Goal: Task Accomplishment & Management: Use online tool/utility

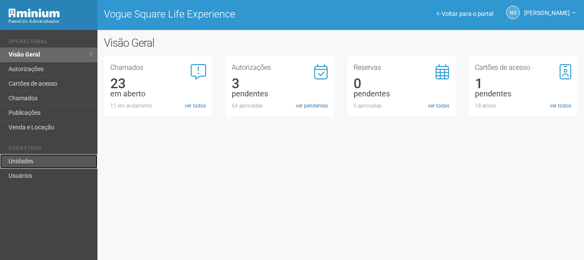
click at [18, 160] on link "Unidades" at bounding box center [49, 161] width 98 height 15
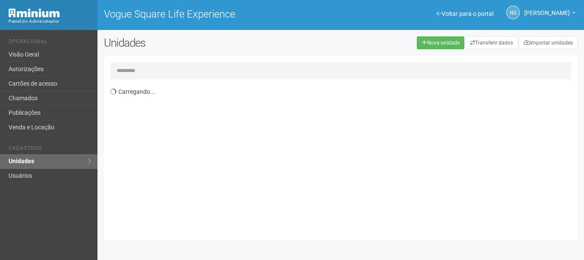
click at [187, 74] on input "text" at bounding box center [340, 70] width 461 height 17
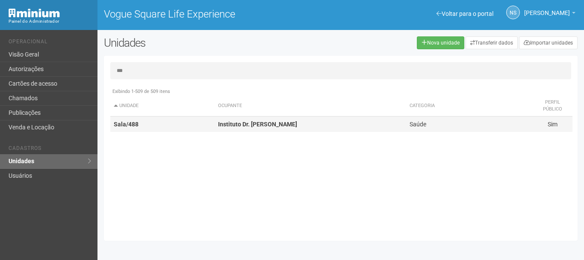
type input "***"
click at [185, 130] on td "Sala/488" at bounding box center [162, 124] width 104 height 16
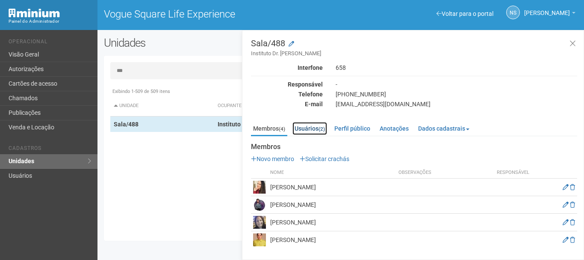
click at [313, 127] on link "Usuários (2)" at bounding box center [310, 128] width 35 height 13
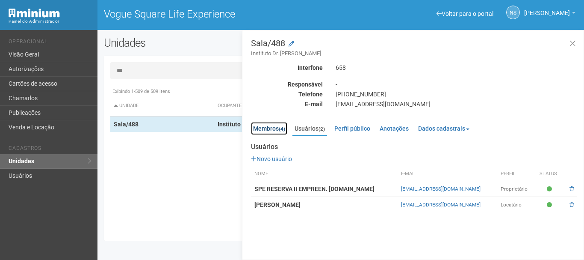
click at [274, 128] on link "Membros (4)" at bounding box center [269, 128] width 36 height 13
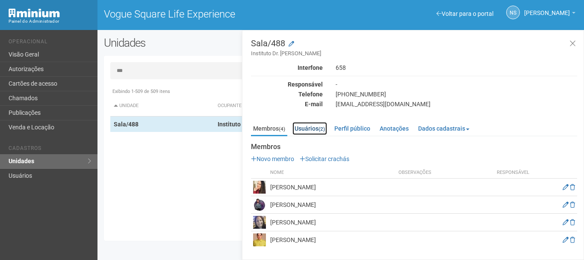
click at [310, 127] on link "Usuários (2)" at bounding box center [310, 128] width 35 height 13
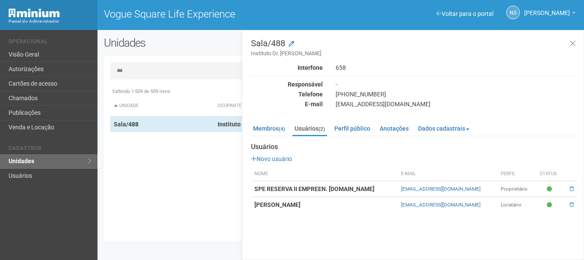
click at [371, 188] on td "SPE RESERVA II EMPREEN. IMOBIL.LTDA" at bounding box center [324, 189] width 147 height 16
drag, startPoint x: 395, startPoint y: 191, endPoint x: 326, endPoint y: 191, distance: 68.9
click at [389, 191] on td "SPE RESERVA II EMPREEN. IMOBIL.LTDA" at bounding box center [324, 189] width 147 height 16
drag, startPoint x: 252, startPoint y: 188, endPoint x: 305, endPoint y: 188, distance: 52.6
click at [305, 188] on td "SPE RESERVA II EMPREEN. IMOBIL.LTDA" at bounding box center [324, 189] width 147 height 16
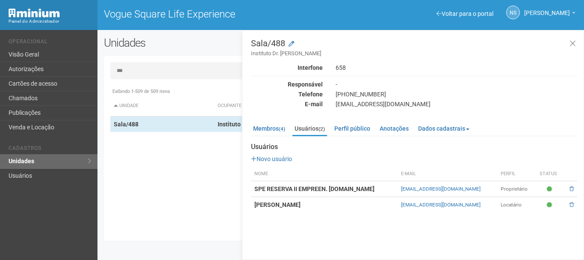
click at [315, 188] on strong "SPE RESERVA II EMPREEN. IMOBIL.LTDA" at bounding box center [315, 188] width 120 height 7
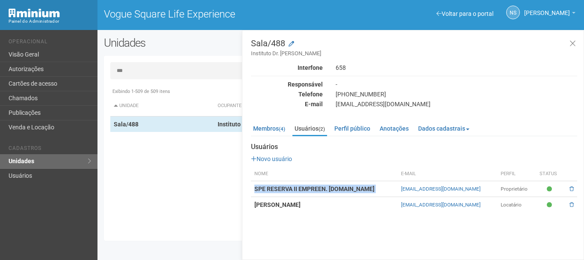
click at [315, 188] on strong "SPE RESERVA II EMPREEN. IMOBIL.LTDA" at bounding box center [315, 188] width 120 height 7
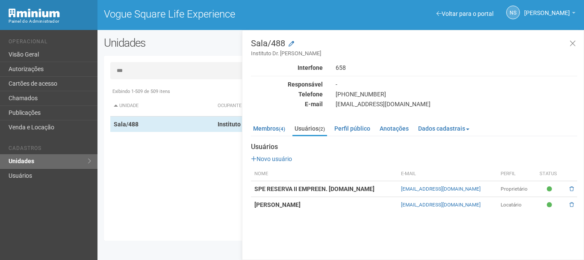
click at [387, 170] on th "Nome" at bounding box center [324, 174] width 147 height 14
click at [393, 185] on td "SPE RESERVA II EMPREEN. IMOBIL.LTDA" at bounding box center [324, 189] width 147 height 16
click at [395, 190] on td "SPE RESERVA II EMPREEN. IMOBIL.LTDA" at bounding box center [324, 189] width 147 height 16
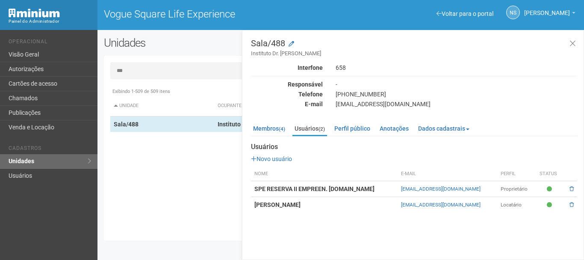
click at [300, 181] on td "SPE RESERVA II EMPREEN. IMOBIL.LTDA" at bounding box center [324, 189] width 147 height 16
click at [394, 179] on th "Nome" at bounding box center [324, 174] width 147 height 14
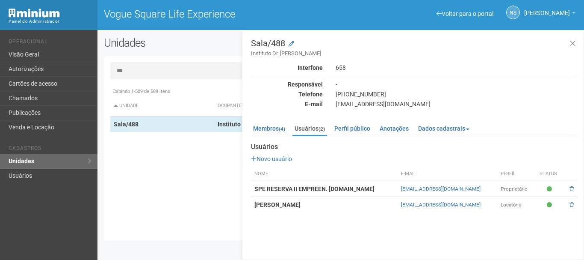
drag, startPoint x: 281, startPoint y: 204, endPoint x: 377, endPoint y: 201, distance: 95.5
click at [377, 201] on td "STEPHANNE GOUVEIA" at bounding box center [324, 205] width 147 height 16
click at [392, 208] on td "STEPHANNE GOUVEIA" at bounding box center [324, 205] width 147 height 16
click at [299, 205] on strong "STEPHANNE GOUVEIA" at bounding box center [278, 204] width 46 height 7
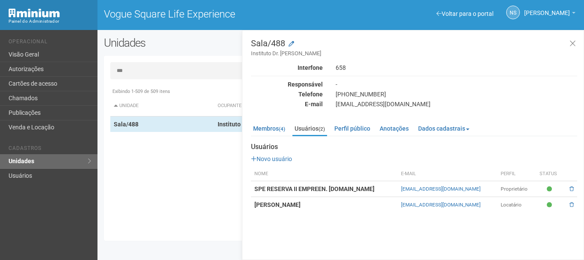
click at [299, 205] on strong "STEPHANNE GOUVEIA" at bounding box center [278, 204] width 46 height 7
click at [259, 188] on strong "SPE RESERVA II EMPREEN. IMOBIL.LTDA" at bounding box center [315, 188] width 120 height 7
click at [260, 187] on strong "SPE RESERVA II EMPREEN. IMOBIL.LTDA" at bounding box center [315, 188] width 120 height 7
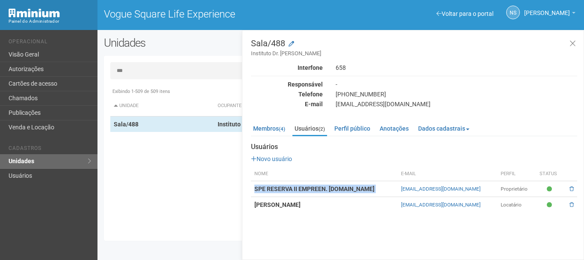
click at [269, 186] on strong "SPE RESERVA II EMPREEN. IMOBIL.LTDA" at bounding box center [315, 188] width 120 height 7
click at [270, 187] on strong "SPE RESERVA II EMPREEN. IMOBIL.LTDA" at bounding box center [315, 188] width 120 height 7
click at [309, 186] on strong "SPE RESERVA II EMPREEN. IMOBIL.LTDA" at bounding box center [315, 188] width 120 height 7
click at [310, 186] on strong "SPE RESERVA II EMPREEN. IMOBIL.LTDA" at bounding box center [315, 188] width 120 height 7
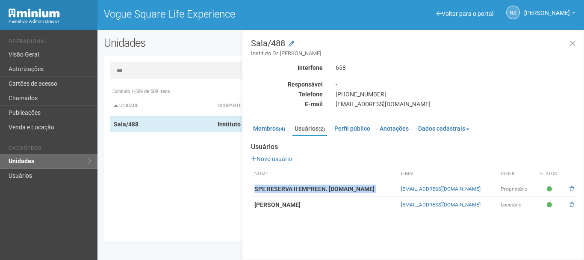
click at [310, 186] on strong "SPE RESERVA II EMPREEN. IMOBIL.LTDA" at bounding box center [315, 188] width 120 height 7
click at [292, 187] on strong "SPE RESERVA II EMPREEN. IMOBIL.LTDA" at bounding box center [315, 188] width 120 height 7
click at [294, 192] on strong "SPE RESERVA II EMPREEN. IMOBIL.LTDA" at bounding box center [315, 188] width 120 height 7
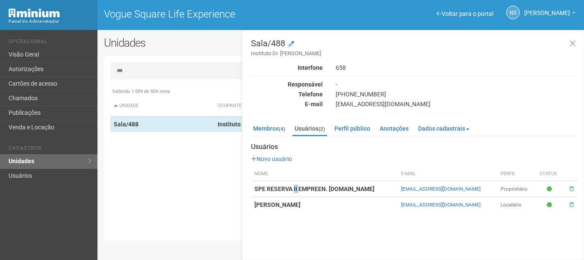
click at [294, 192] on strong "SPE RESERVA II EMPREEN. IMOBIL.LTDA" at bounding box center [315, 188] width 120 height 7
click at [341, 186] on strong "SPE RESERVA II EMPREEN. IMOBIL.LTDA" at bounding box center [315, 188] width 120 height 7
click at [393, 189] on td "SPE RESERVA II EMPREEN. IMOBIL.LTDA" at bounding box center [324, 189] width 147 height 16
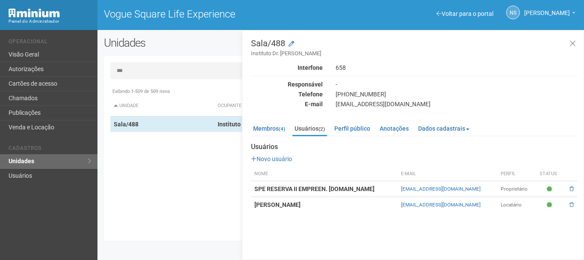
click at [369, 187] on td "SPE RESERVA II EMPREEN. IMOBIL.LTDA" at bounding box center [324, 189] width 147 height 16
click at [276, 206] on strong "STEPHANNE GOUVEIA" at bounding box center [278, 204] width 46 height 7
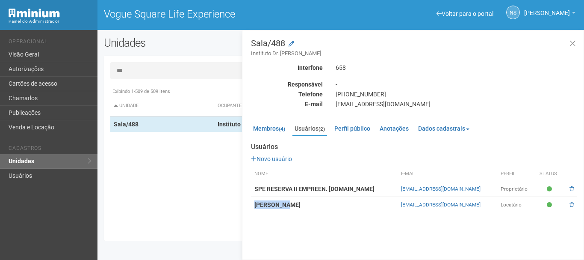
click at [276, 206] on strong "STEPHANNE GOUVEIA" at bounding box center [278, 204] width 46 height 7
click at [277, 206] on strong "STEPHANNE GOUVEIA" at bounding box center [278, 204] width 46 height 7
drag, startPoint x: 277, startPoint y: 206, endPoint x: 282, endPoint y: 205, distance: 5.2
click at [278, 205] on strong "STEPHANNE GOUVEIA" at bounding box center [278, 204] width 46 height 7
click at [293, 208] on td "STEPHANNE GOUVEIA" at bounding box center [324, 205] width 147 height 16
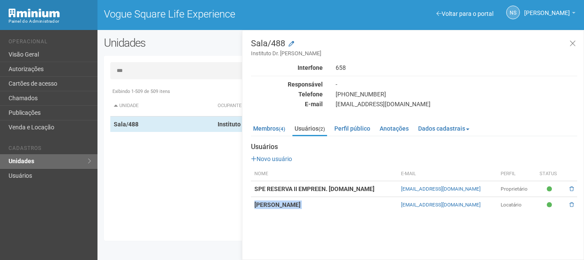
click at [294, 208] on td "STEPHANNE GOUVEIA" at bounding box center [324, 205] width 147 height 16
drag, startPoint x: 294, startPoint y: 208, endPoint x: 305, endPoint y: 212, distance: 11.8
click at [303, 212] on td "STEPHANNE GOUVEIA" at bounding box center [324, 205] width 147 height 16
click at [329, 211] on td "STEPHANNE GOUVEIA" at bounding box center [324, 205] width 147 height 16
click at [379, 214] on div "Sala/488 Instituto Dr. Patrick Peloso Interfone 658 Responsável - Telefone (21)…" at bounding box center [413, 145] width 342 height 230
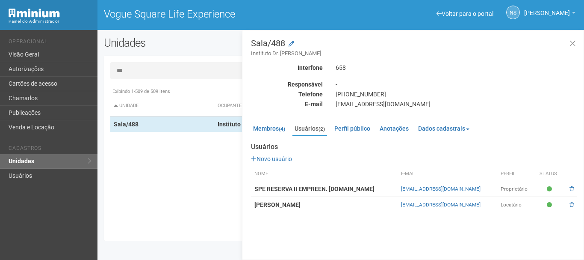
click at [323, 190] on strong "SPE RESERVA II EMPREEN. IMOBIL.LTDA" at bounding box center [315, 188] width 120 height 7
click at [74, 10] on div "Painel do Administrador" at bounding box center [49, 15] width 98 height 30
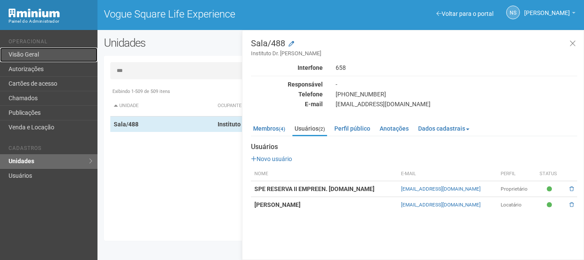
click at [42, 54] on link "Visão Geral" at bounding box center [49, 54] width 98 height 15
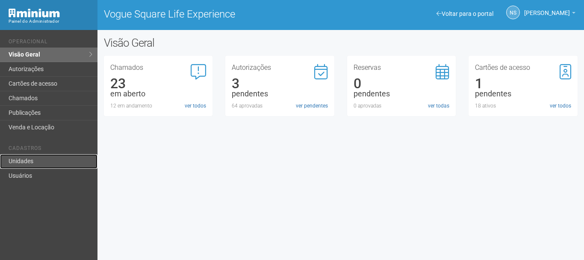
click at [63, 161] on link "Unidades" at bounding box center [49, 161] width 98 height 15
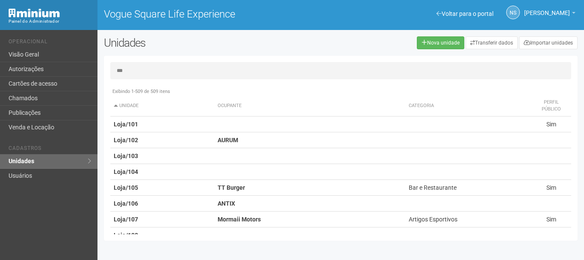
click at [144, 72] on input "***" at bounding box center [340, 70] width 461 height 17
type input "***"
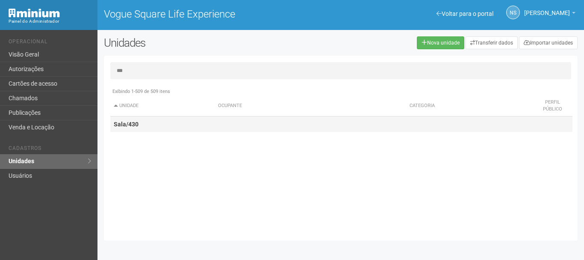
click at [149, 123] on td "Sala/430" at bounding box center [162, 124] width 104 height 16
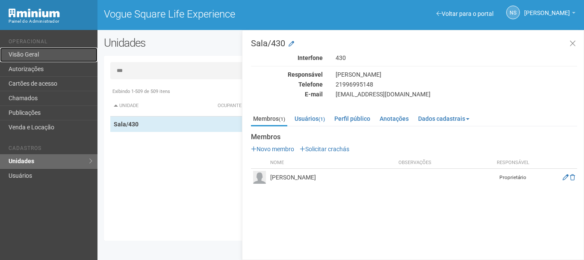
click at [24, 55] on link "Visão Geral" at bounding box center [49, 54] width 98 height 15
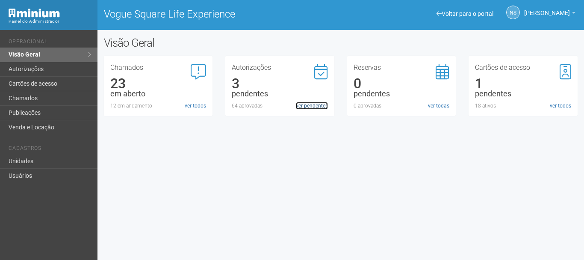
click at [308, 105] on link "ver pendentes" at bounding box center [312, 106] width 32 height 8
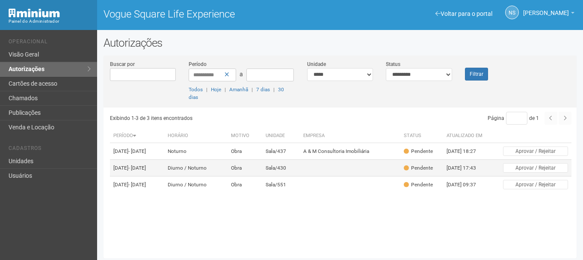
click at [262, 176] on td "Obra" at bounding box center [245, 168] width 35 height 17
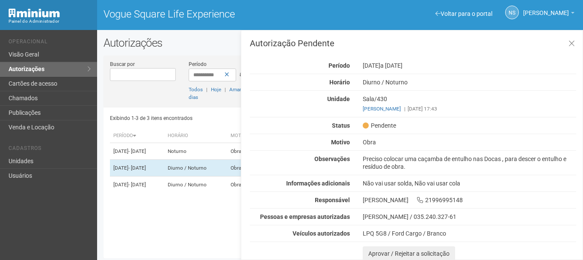
drag, startPoint x: 424, startPoint y: 151, endPoint x: 423, endPoint y: 159, distance: 7.3
click at [423, 151] on div "Autorização Pendente Período 13/08/2025 a 11/09/2025 Horário Diurno / Noturno U…" at bounding box center [413, 150] width 326 height 222
click at [423, 160] on div "Preciso colocar uma caçamba de entulho nas Docas , para descer o entulho e resí…" at bounding box center [469, 162] width 226 height 15
click at [423, 161] on div "Preciso colocar uma caçamba de entulho nas Docas , para descer o entulho e resí…" at bounding box center [469, 162] width 226 height 15
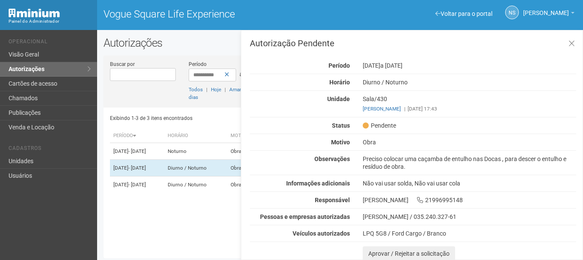
click at [386, 170] on div "Autorização Pendente Período 13/08/2025 a 11/09/2025 Horário Diurno / Noturno U…" at bounding box center [413, 150] width 326 height 222
click at [386, 167] on div "Preciso colocar uma caçamba de entulho nas Docas , para descer o entulho e resí…" at bounding box center [469, 162] width 226 height 15
click at [382, 159] on div "Preciso colocar uma caçamba de entulho nas Docas , para descer o entulho e resí…" at bounding box center [469, 162] width 226 height 15
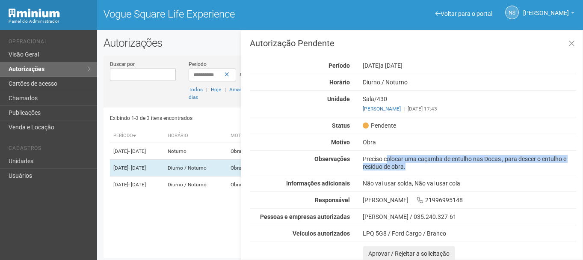
click at [382, 159] on div "Preciso colocar uma caçamba de entulho nas Docas , para descer o entulho e resí…" at bounding box center [469, 162] width 226 height 15
click at [453, 160] on div "Preciso colocar uma caçamba de entulho nas Docas , para descer o entulho e resí…" at bounding box center [469, 162] width 226 height 15
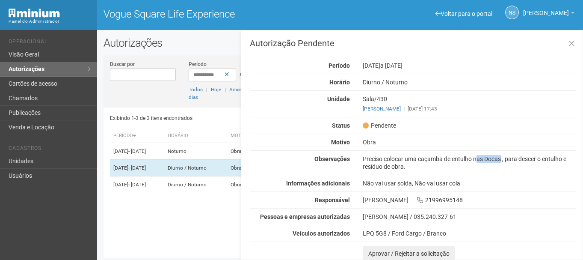
click at [453, 160] on div "Preciso colocar uma caçamba de entulho nas Docas , para descer o entulho e resí…" at bounding box center [469, 162] width 226 height 15
drag, startPoint x: 466, startPoint y: 181, endPoint x: 461, endPoint y: 177, distance: 6.1
click at [463, 179] on div "Autorização Pendente Período 13/08/2025 a 11/09/2025 Horário Diurno / Noturno U…" at bounding box center [413, 150] width 326 height 222
click at [450, 164] on div "Preciso colocar uma caçamba de entulho nas Docas , para descer o entulho e resí…" at bounding box center [469, 162] width 226 height 15
click at [411, 158] on div "Preciso colocar uma caçamba de entulho nas Docas , para descer o entulho e resí…" at bounding box center [469, 162] width 226 height 15
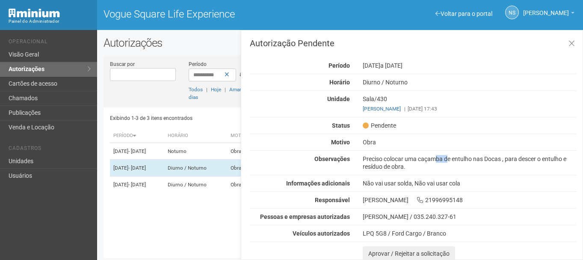
click at [411, 158] on div "Preciso colocar uma caçamba de entulho nas Docas , para descer o entulho e resí…" at bounding box center [469, 162] width 226 height 15
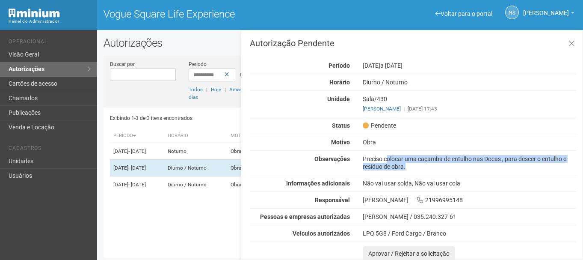
click at [411, 158] on div "Preciso colocar uma caçamba de entulho nas Docas , para descer o entulho e resí…" at bounding box center [469, 162] width 226 height 15
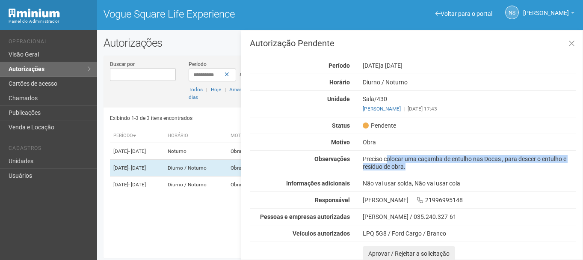
click at [425, 163] on div "Preciso colocar uma caçamba de entulho nas Docas , para descer o entulho e resí…" at bounding box center [469, 162] width 226 height 15
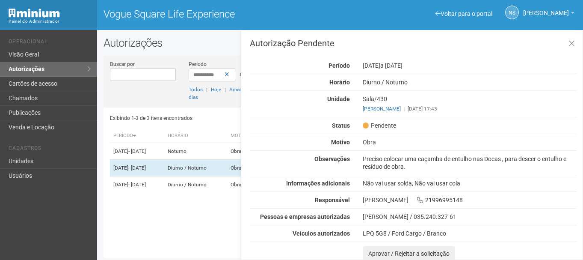
click at [427, 172] on div "Autorização Pendente Período 13/08/2025 a 11/09/2025 Horário Diurno / Noturno U…" at bounding box center [413, 150] width 326 height 222
click at [471, 110] on div "Luiz Antônio de Cicco Junior | 11/08/2025 17:43" at bounding box center [470, 109] width 214 height 8
click at [196, 193] on td "Diurno / Noturno" at bounding box center [195, 184] width 63 height 17
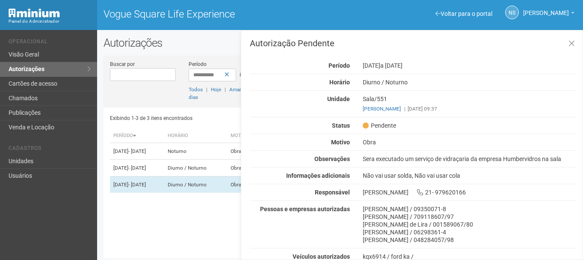
click at [516, 157] on div "Sera executado um serviço de vidraçaria da empresa Humbervidros na sala" at bounding box center [469, 159] width 226 height 8
click at [363, 210] on div "Anderson Teixeira Marçal / 09350071-8" at bounding box center [470, 209] width 214 height 8
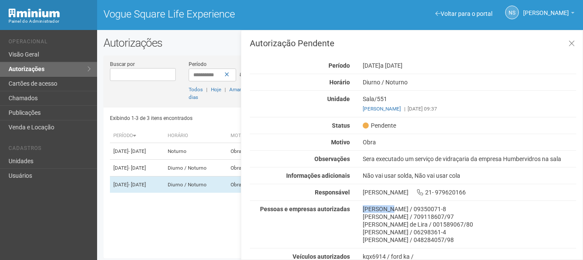
click at [363, 210] on div "Anderson Teixeira Marçal / 09350071-8" at bounding box center [470, 209] width 214 height 8
click at [340, 250] on div "Autorização Pendente Período 14/08/2025 a 15/08/2025 Horário Diurno / Noturno U…" at bounding box center [413, 169] width 326 height 260
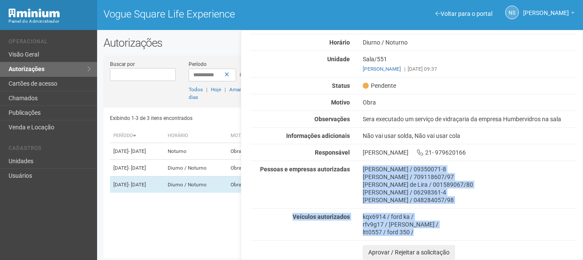
scroll to position [2, 0]
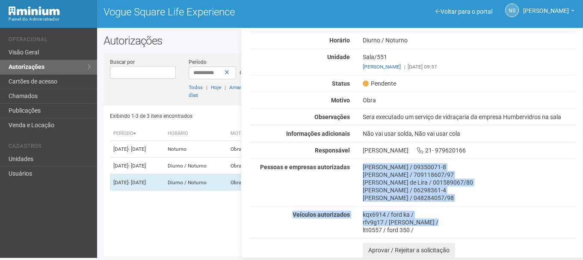
drag, startPoint x: 362, startPoint y: 207, endPoint x: 444, endPoint y: 222, distance: 84.0
click at [451, 220] on div "Autorização Pendente Período 14/08/2025 a 15/08/2025 Horário Diurno / Noturno U…" at bounding box center [413, 127] width 326 height 260
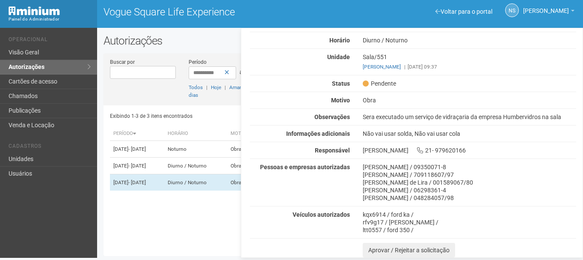
click at [432, 237] on div "Autorização Pendente Período 14/08/2025 a 15/08/2025 Horário Diurno / Noturno U…" at bounding box center [413, 127] width 326 height 260
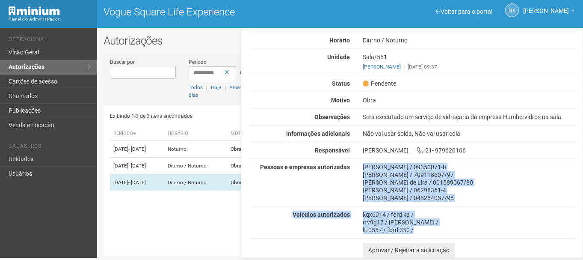
drag, startPoint x: 421, startPoint y: 232, endPoint x: 356, endPoint y: 163, distance: 95.3
click at [356, 163] on div "Autorização Pendente Período 14/08/2025 a 15/08/2025 Horário Diurno / Noturno U…" at bounding box center [413, 127] width 326 height 260
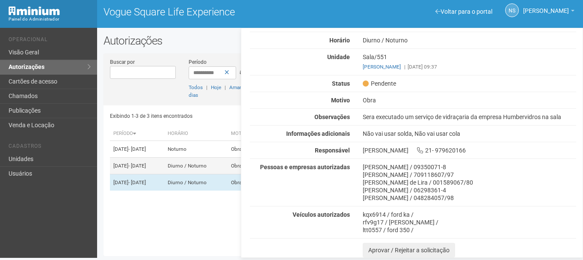
click at [164, 165] on td "13/08/2025 - 11/09/2025" at bounding box center [137, 165] width 54 height 17
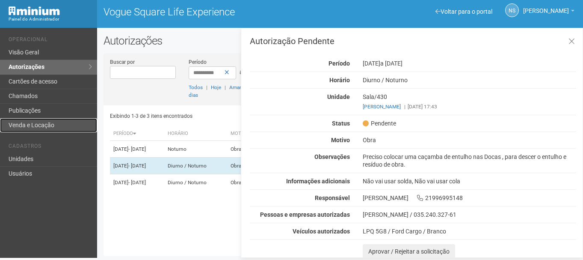
click at [32, 126] on link "Venda e Locação" at bounding box center [48, 125] width 97 height 14
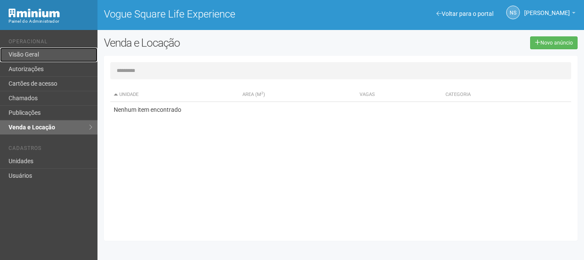
click at [31, 54] on link "Visão Geral" at bounding box center [49, 54] width 98 height 15
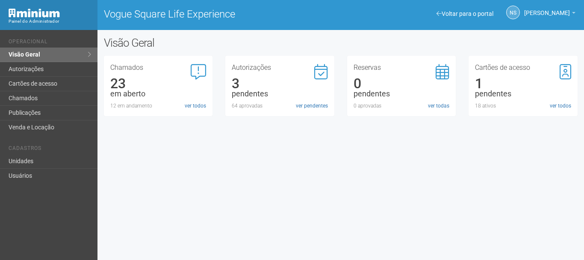
click at [300, 92] on div "pendentes" at bounding box center [280, 94] width 96 height 8
click at [306, 104] on link "ver pendentes" at bounding box center [312, 106] width 32 height 8
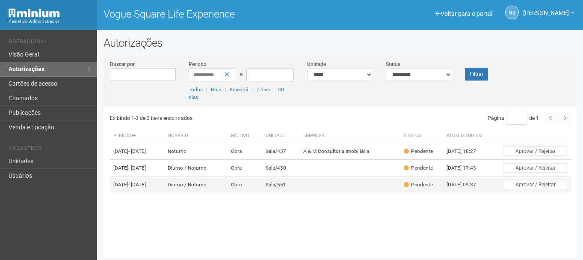
scroll to position [2, 0]
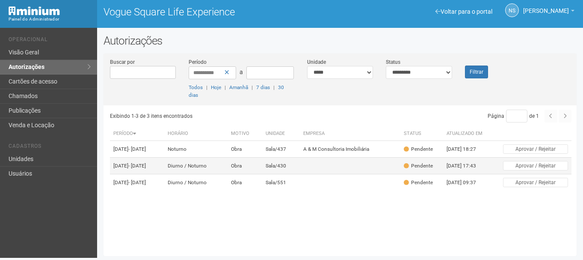
click at [219, 174] on td "Diurno / Noturno" at bounding box center [195, 165] width 63 height 17
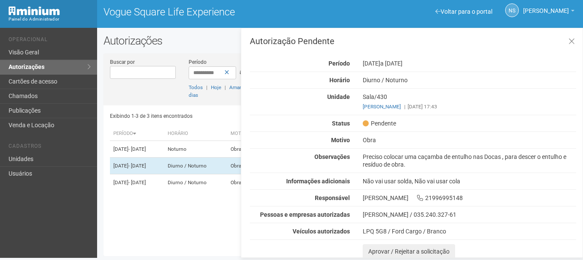
click at [469, 159] on div "Preciso colocar uma caçamba de entulho nas Docas , para descer o entulho e resí…" at bounding box center [469, 160] width 226 height 15
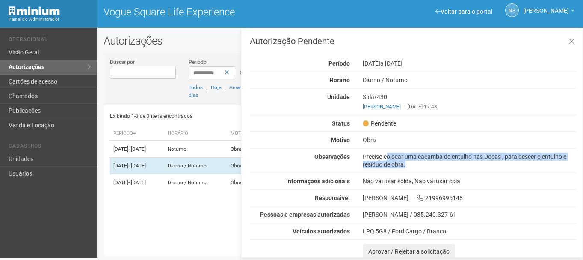
click at [469, 159] on div "Preciso colocar uma caçamba de entulho nas Docas , para descer o entulho e resí…" at bounding box center [469, 160] width 226 height 15
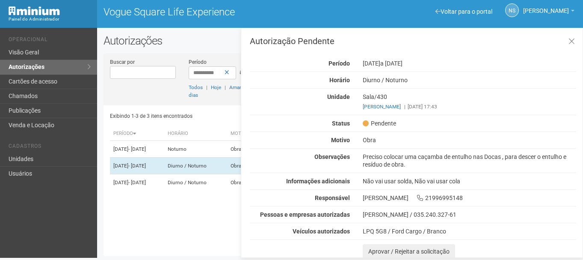
click at [289, 100] on div "Unidade" at bounding box center [299, 97] width 113 height 8
click at [570, 42] on icon at bounding box center [572, 41] width 6 height 9
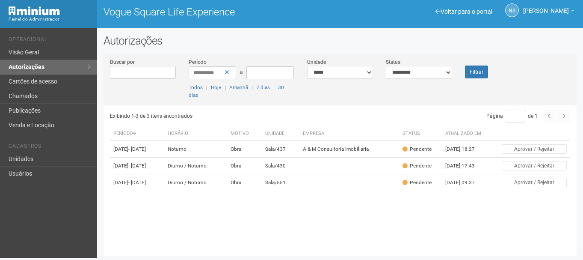
click at [316, 29] on div "**********" at bounding box center [291, 144] width 583 height 232
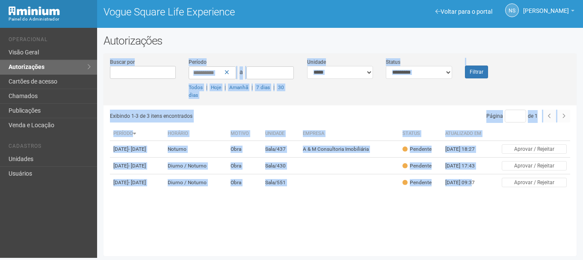
click at [360, 43] on h2 "Autorizações" at bounding box center [340, 40] width 473 height 13
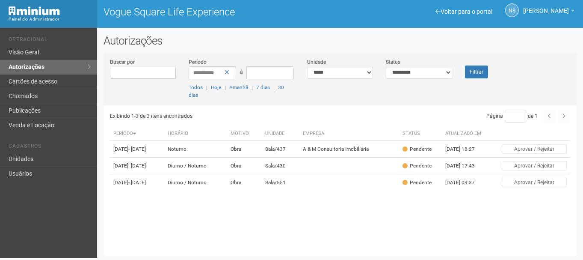
click at [360, 43] on h2 "Autorizações" at bounding box center [340, 40] width 473 height 13
